Goal: Transaction & Acquisition: Purchase product/service

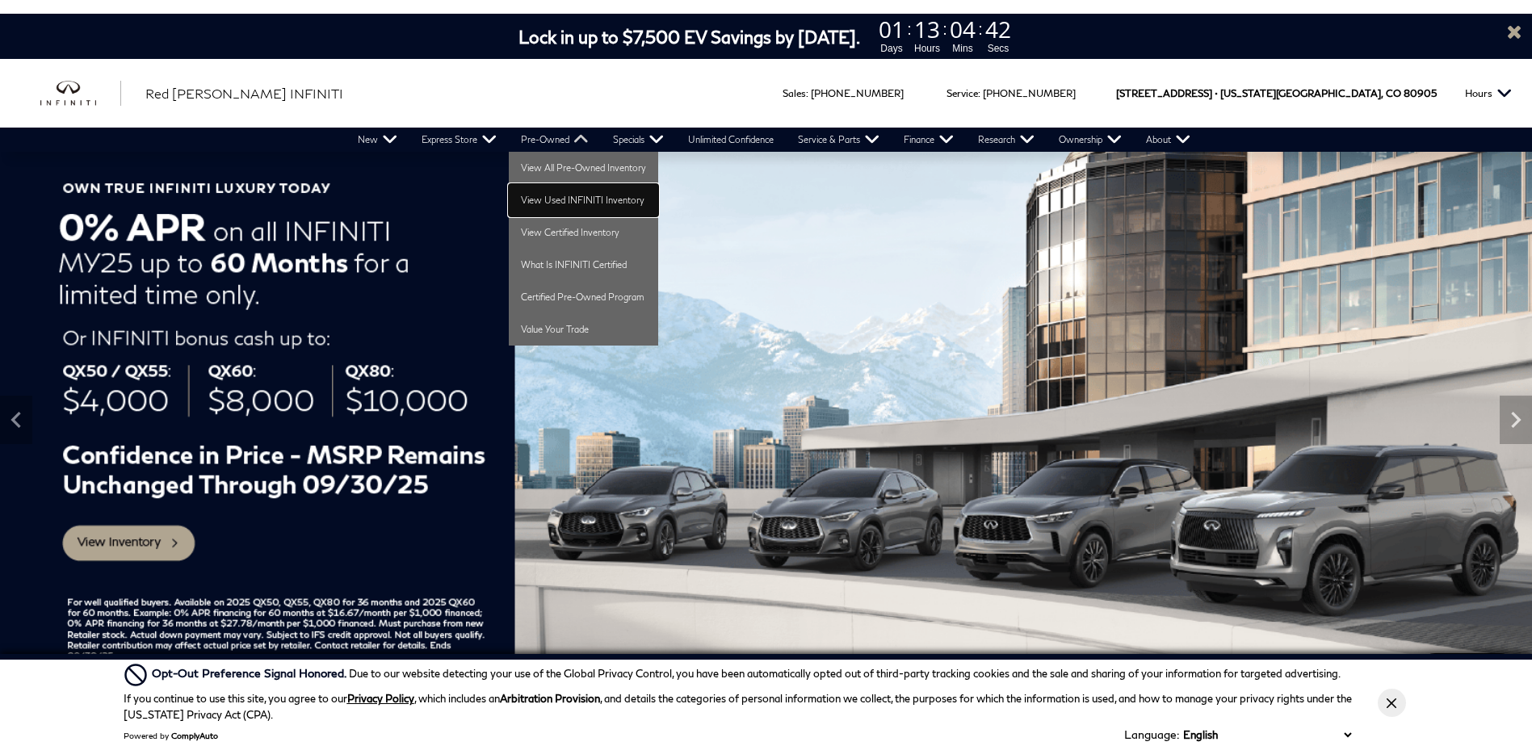
click at [576, 197] on link "View Used INFINITI Inventory" at bounding box center [583, 200] width 149 height 32
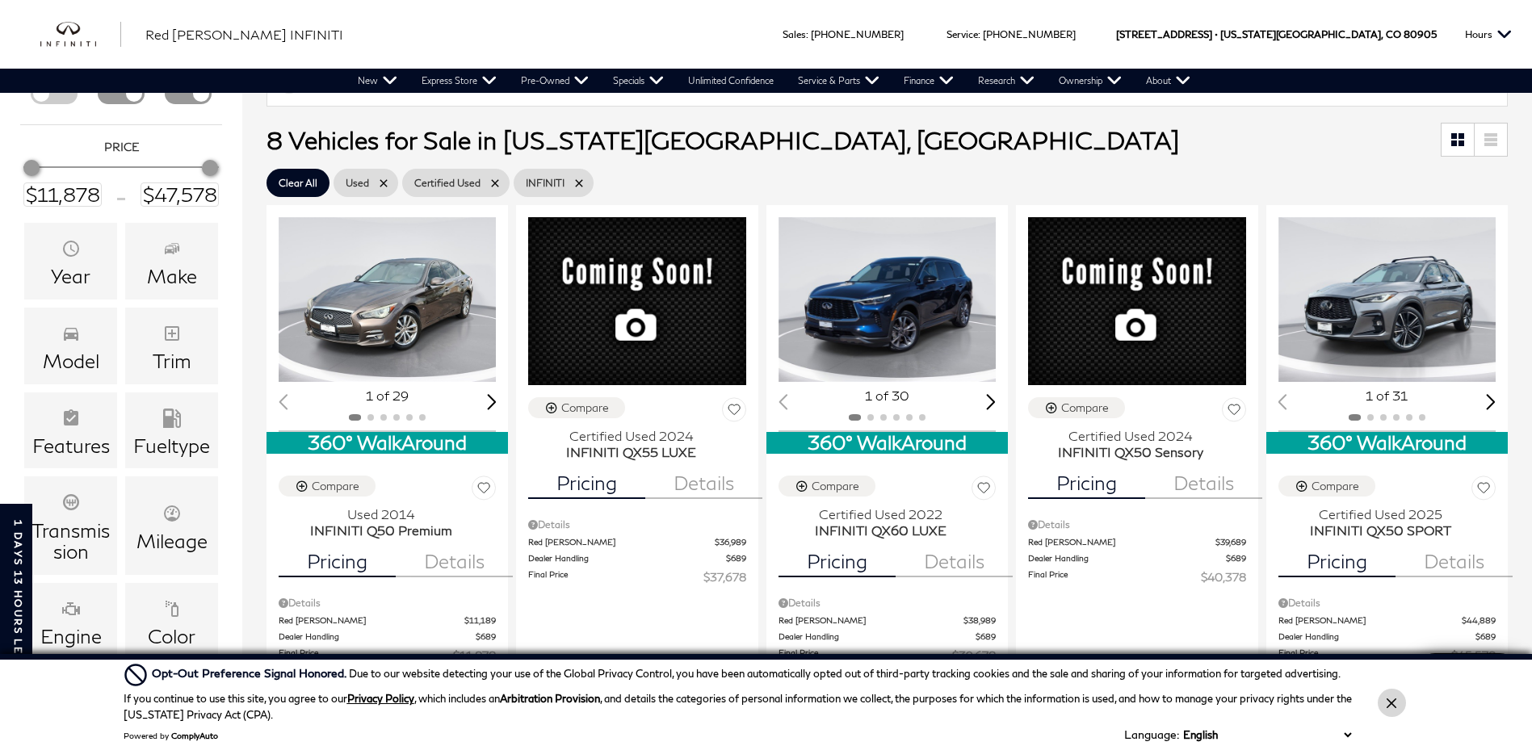
click at [1394, 704] on icon "Close Button" at bounding box center [1391, 703] width 10 height 10
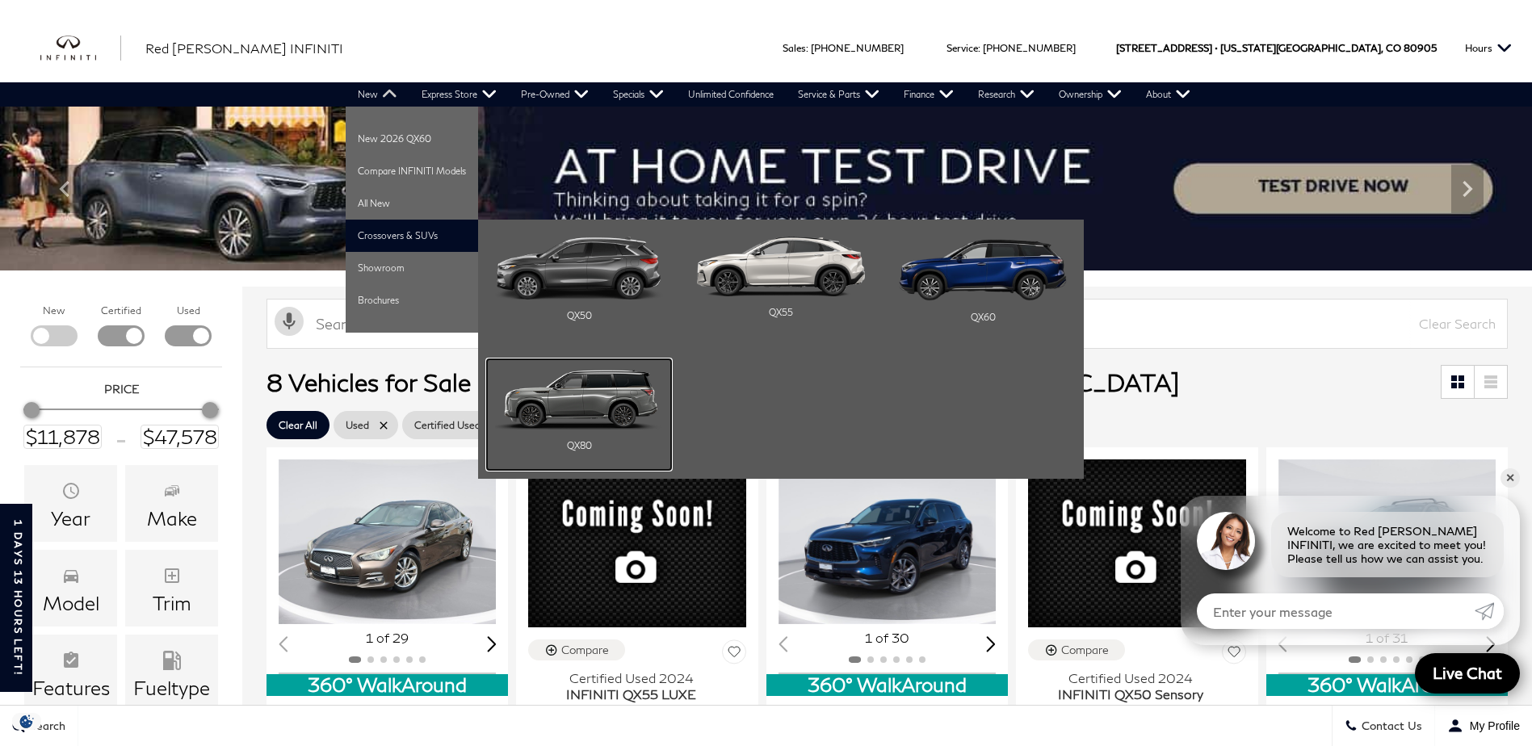
click at [570, 400] on img "Main Navigation" at bounding box center [579, 398] width 168 height 63
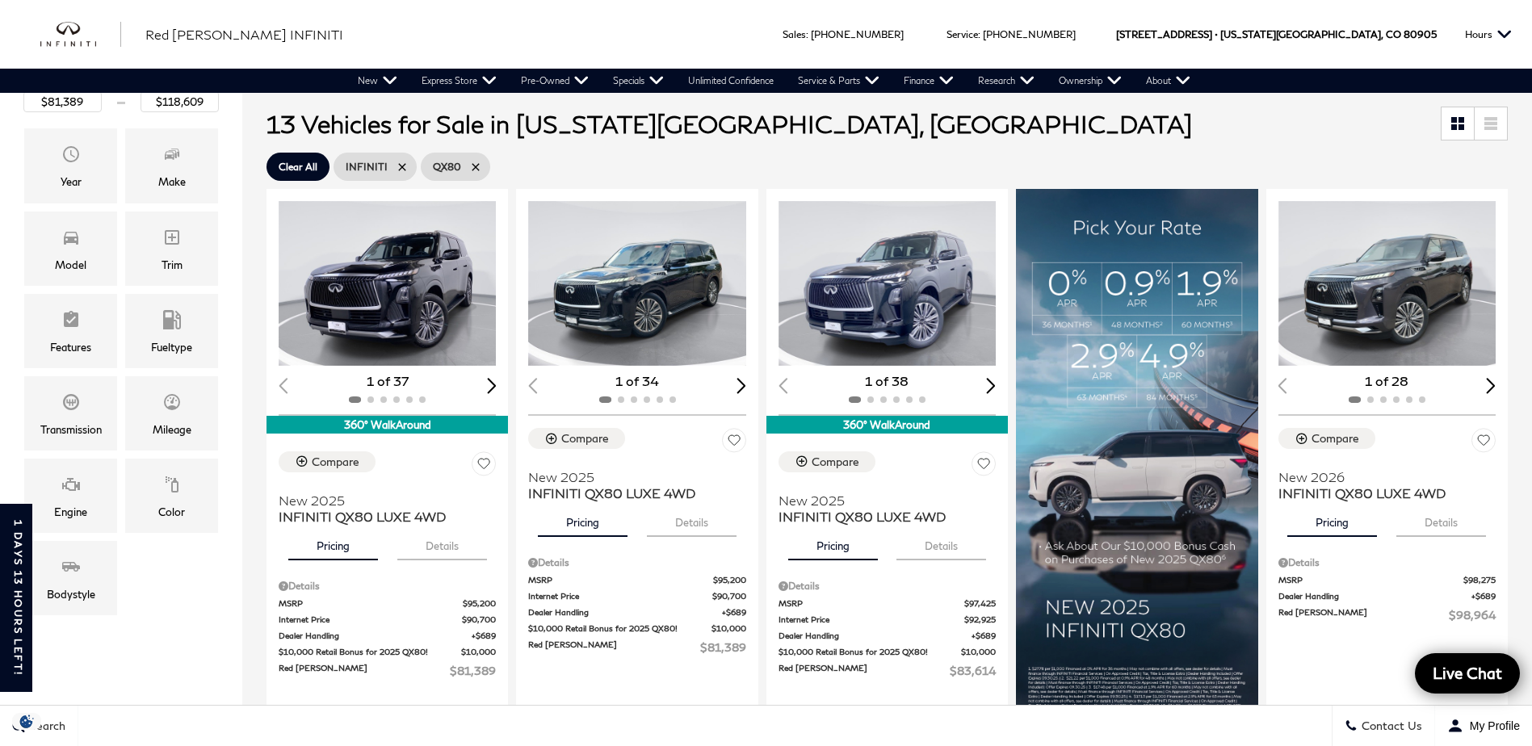
scroll to position [323, 0]
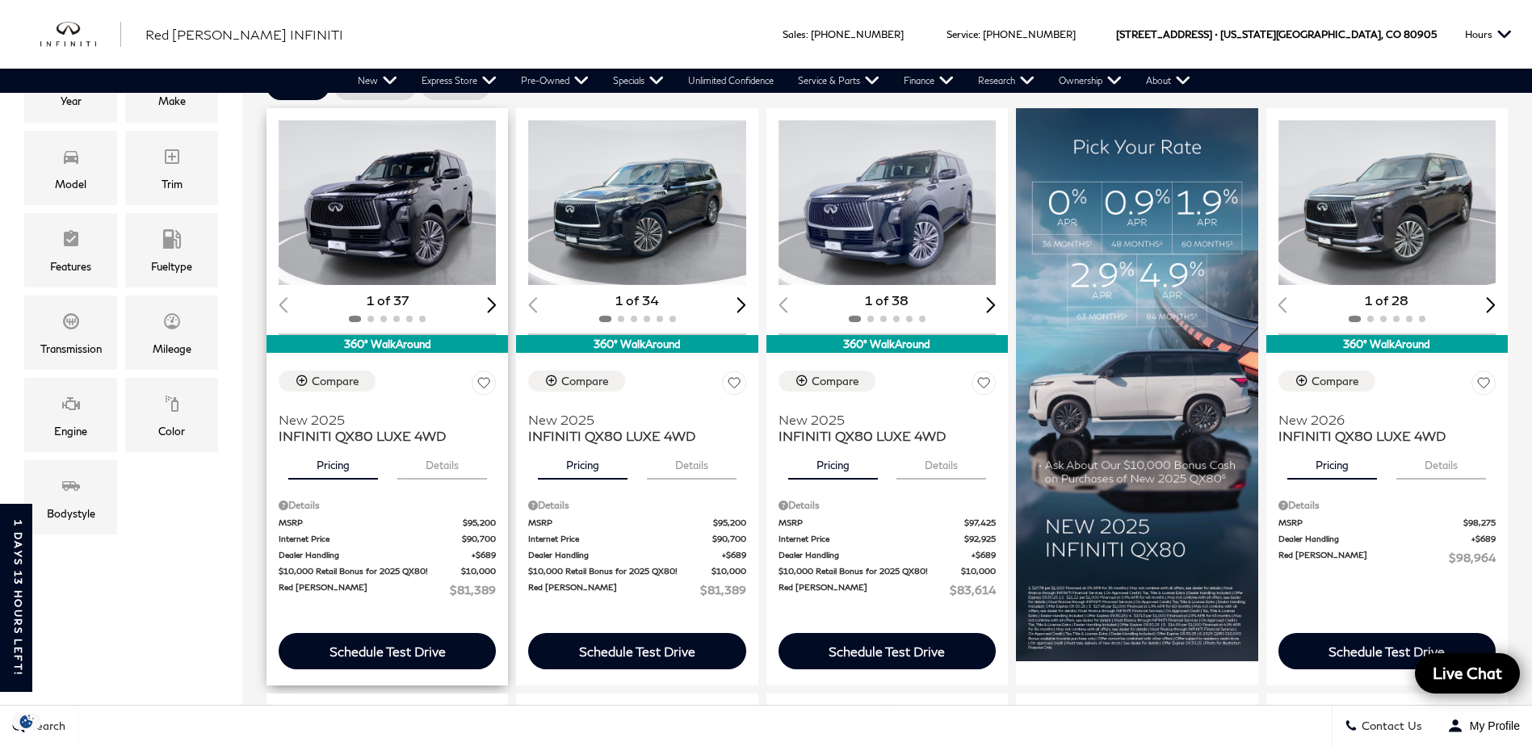
click at [492, 301] on div "Next slide" at bounding box center [492, 304] width 10 height 15
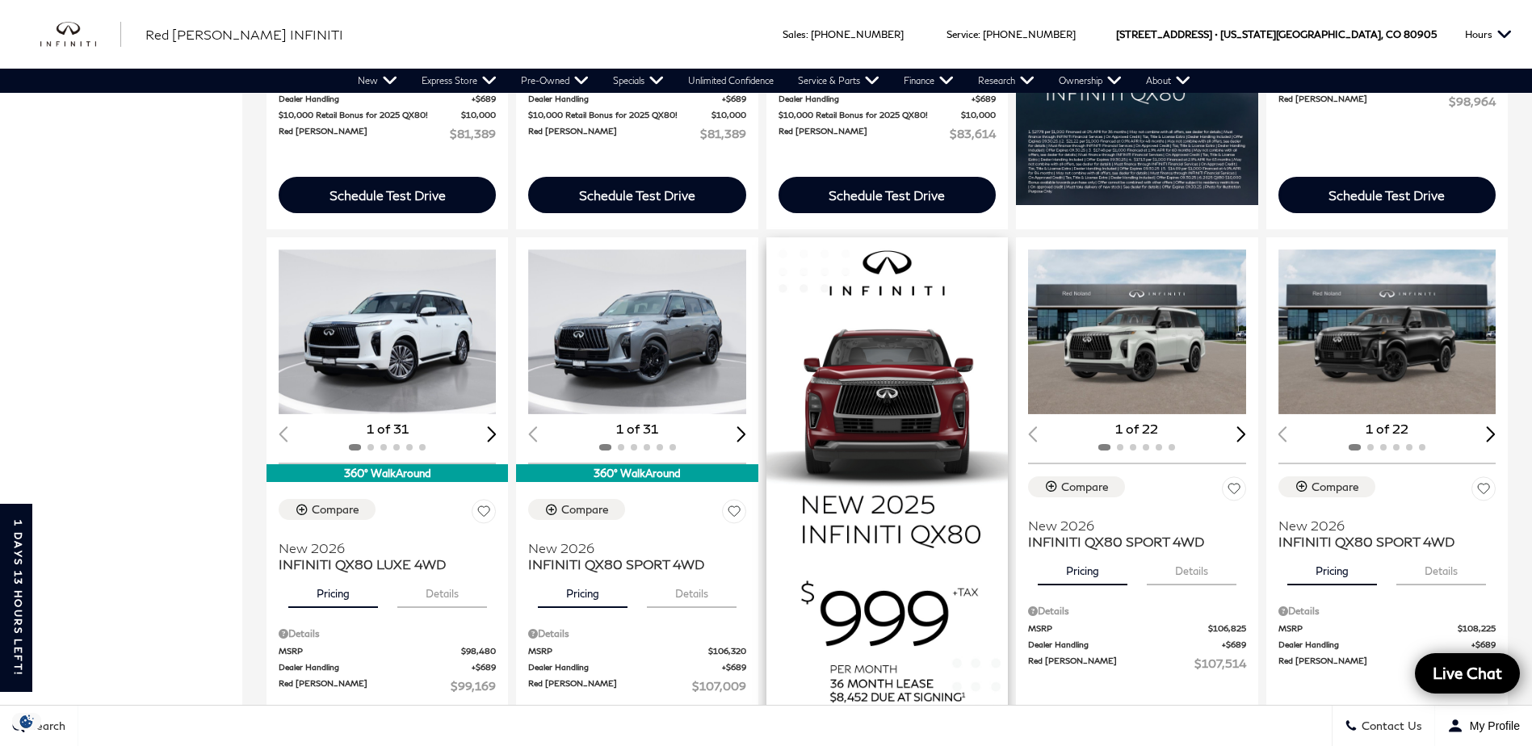
scroll to position [807, 0]
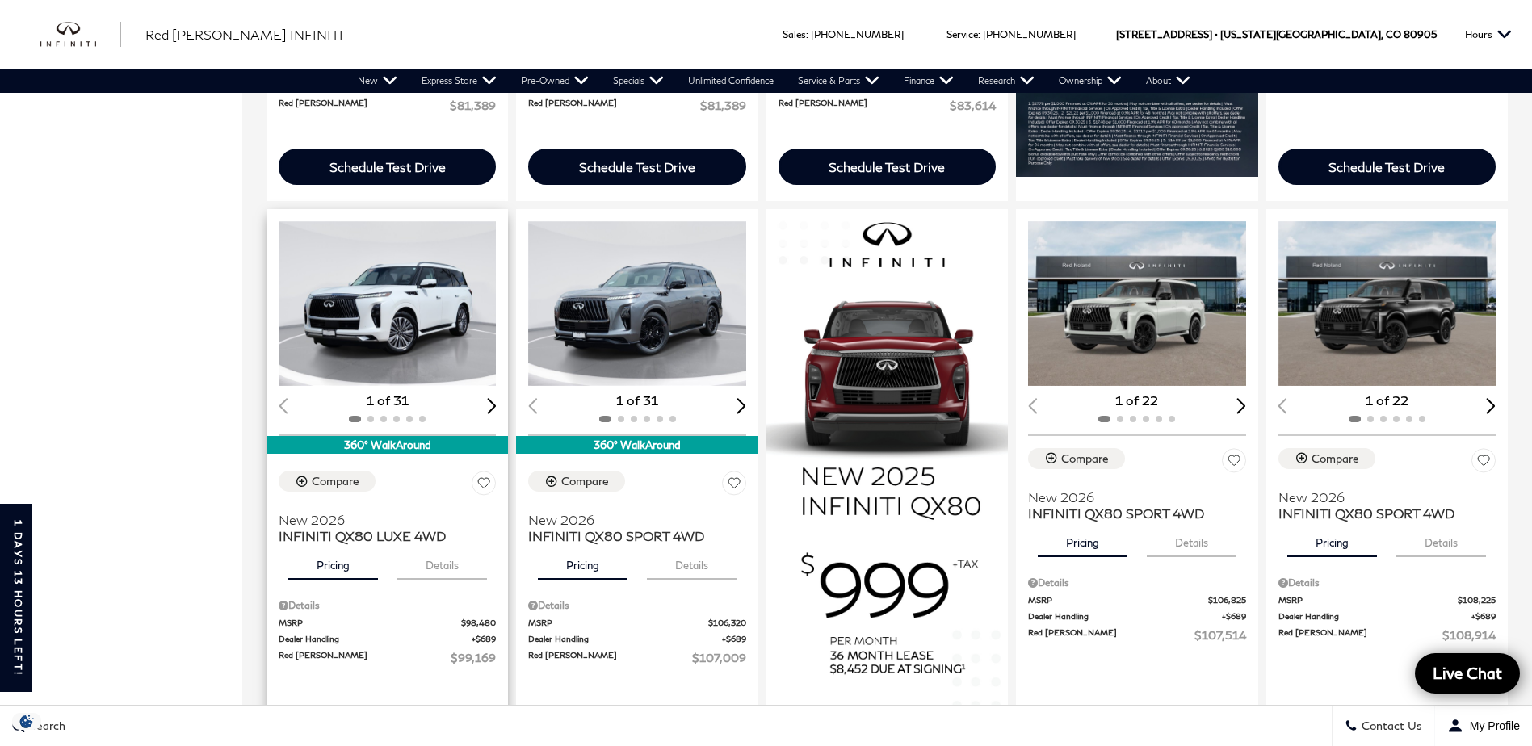
click at [408, 323] on img "1 / 2" at bounding box center [389, 303] width 220 height 165
